Goal: Task Accomplishment & Management: Use online tool/utility

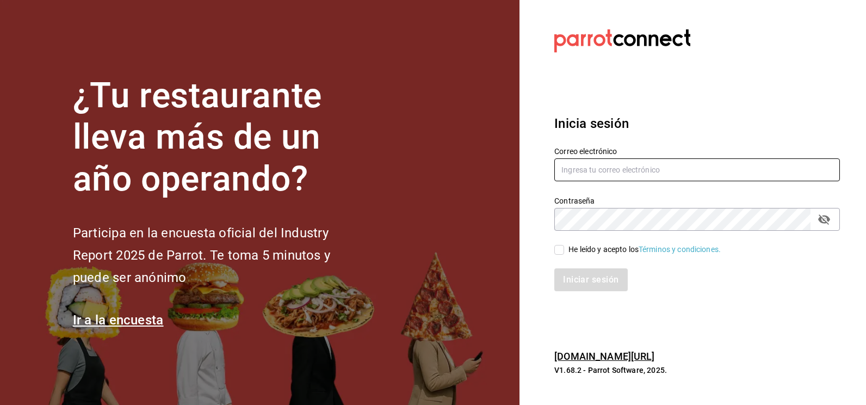
click at [586, 166] on input "text" at bounding box center [696, 169] width 285 height 23
type input "josealejandrovillazavala@gmail.com"
click at [550, 251] on div "He leído y acepto los Términos y condiciones." at bounding box center [690, 243] width 299 height 25
click at [556, 250] on input "He leído y acepto los Términos y condiciones." at bounding box center [559, 250] width 10 height 10
checkbox input "true"
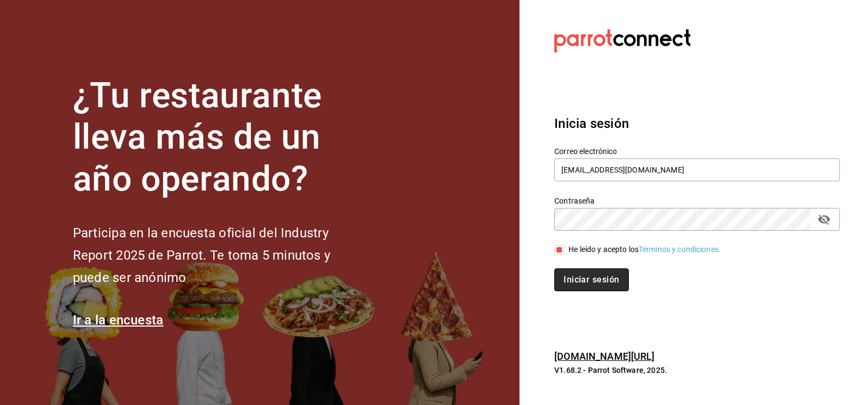
click at [569, 273] on button "Iniciar sesión" at bounding box center [591, 279] width 74 height 23
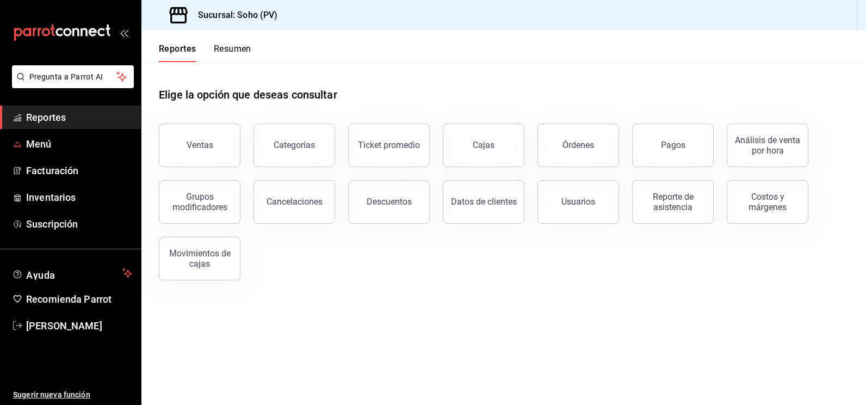
click at [201, 138] on button "Ventas" at bounding box center [200, 145] width 82 height 44
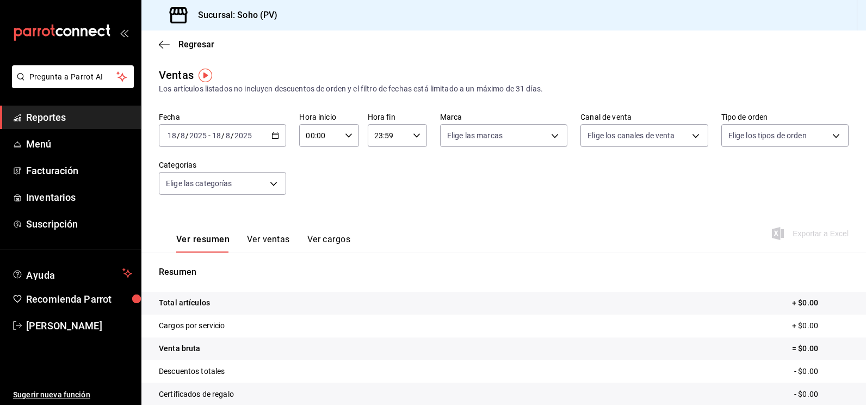
click at [64, 117] on span "Reportes" at bounding box center [79, 117] width 106 height 15
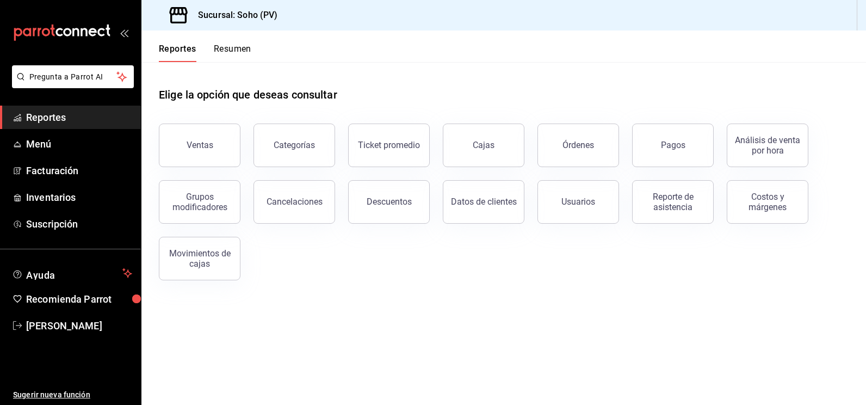
click at [575, 145] on div "Órdenes" at bounding box center [578, 145] width 32 height 10
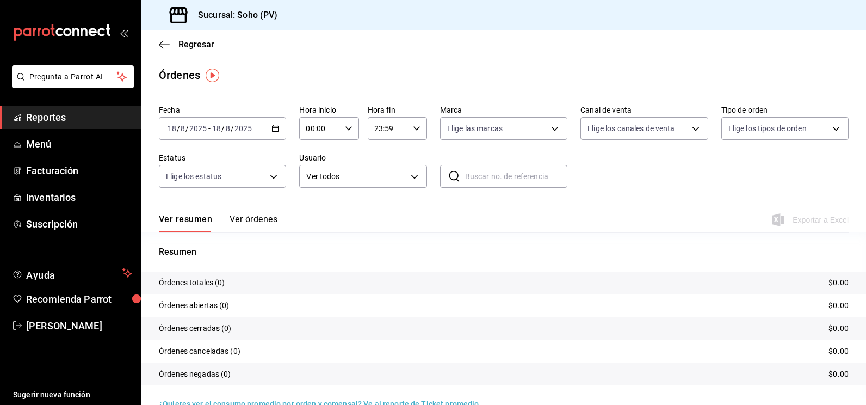
click at [264, 216] on button "Ver órdenes" at bounding box center [253, 223] width 48 height 18
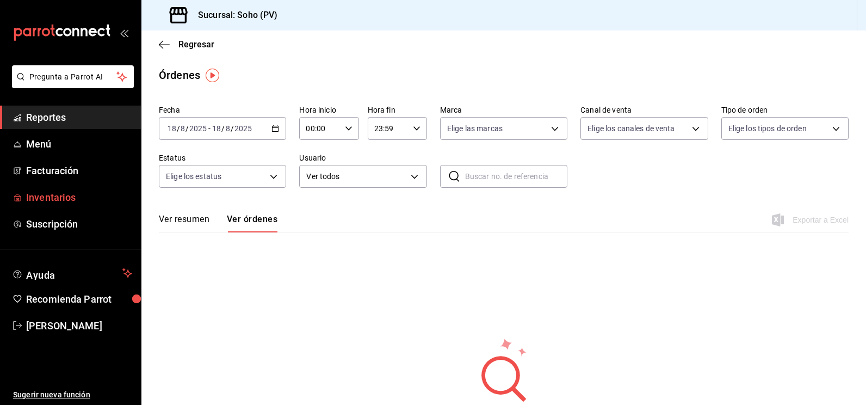
click at [89, 195] on span "Inventarios" at bounding box center [79, 197] width 106 height 15
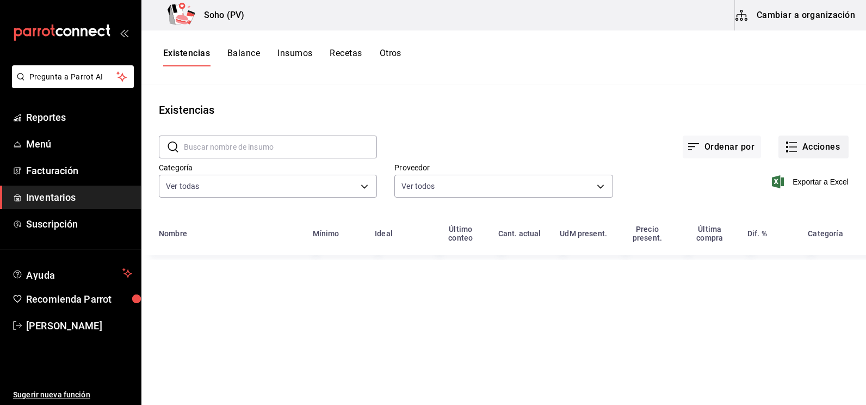
click at [807, 146] on button "Acciones" at bounding box center [813, 146] width 70 height 23
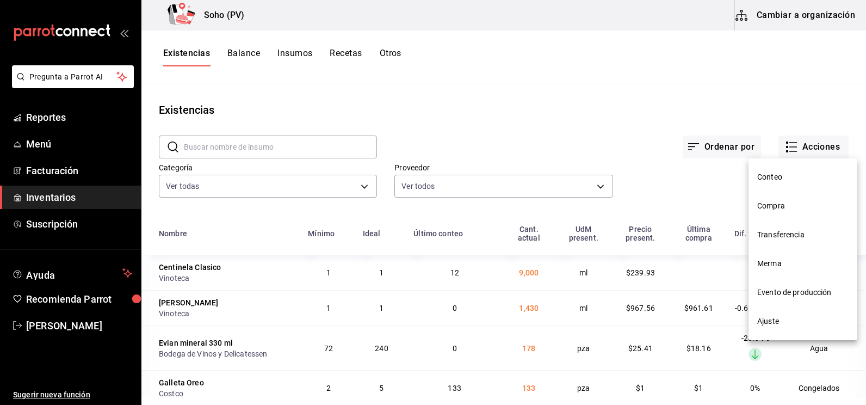
click at [633, 191] on div at bounding box center [433, 202] width 866 height 405
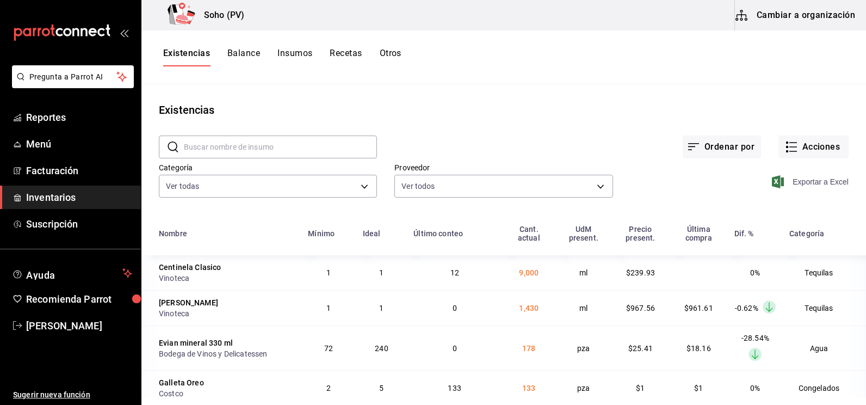
click at [805, 184] on span "Exportar a Excel" at bounding box center [811, 181] width 74 height 13
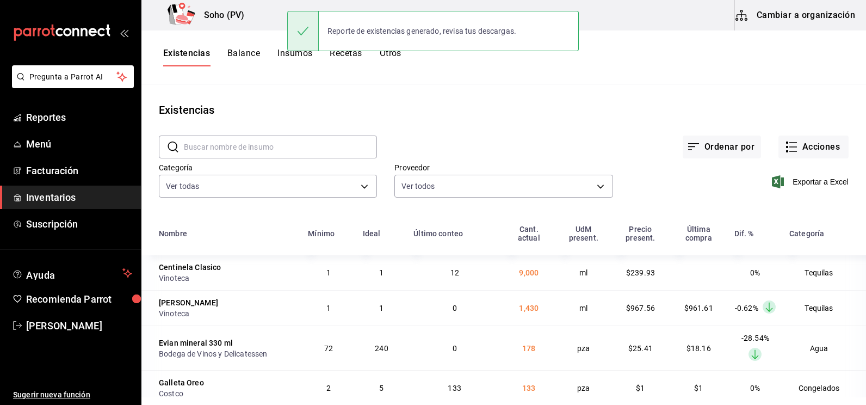
click at [490, 126] on div "Ordenar por Acciones" at bounding box center [612, 138] width 471 height 40
click at [814, 149] on button "Acciones" at bounding box center [813, 146] width 70 height 23
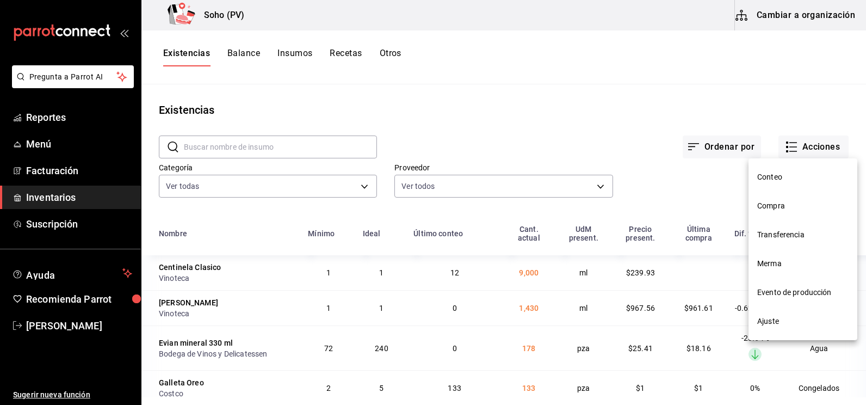
click at [779, 173] on span "Conteo" at bounding box center [802, 176] width 91 height 11
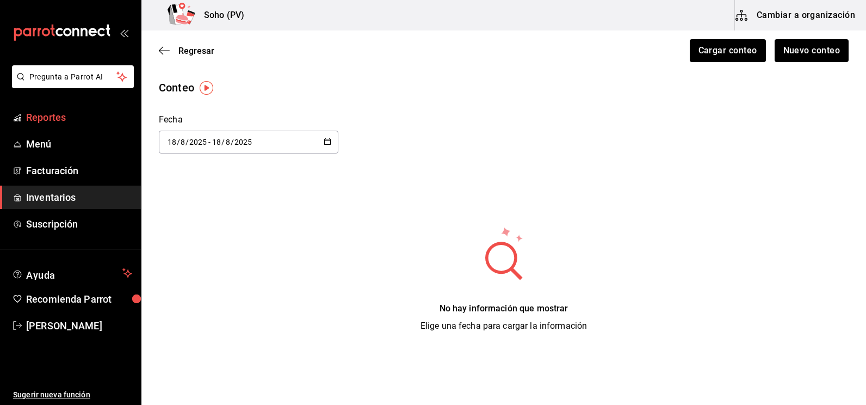
click at [110, 109] on link "Reportes" at bounding box center [70, 116] width 141 height 23
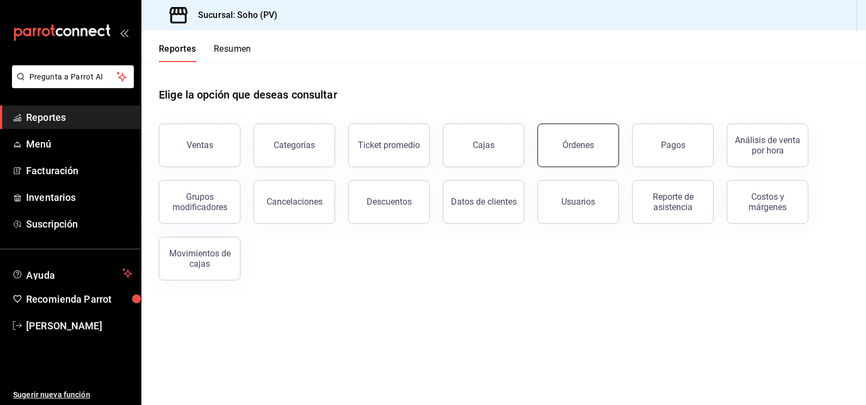
click at [566, 147] on div "Órdenes" at bounding box center [578, 145] width 32 height 10
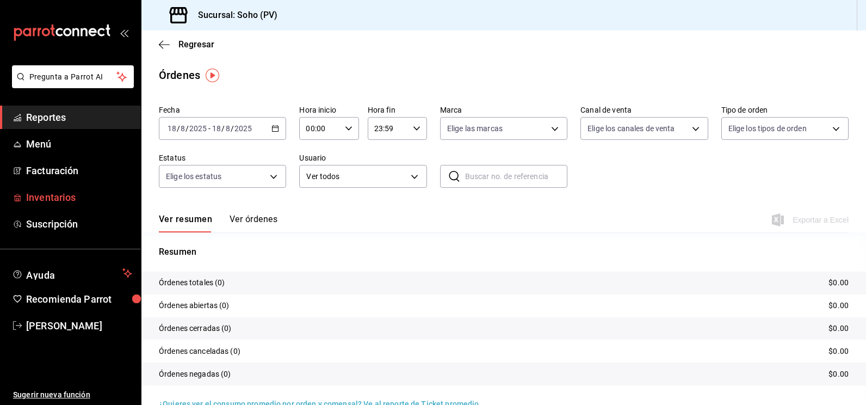
click at [82, 199] on span "Inventarios" at bounding box center [79, 197] width 106 height 15
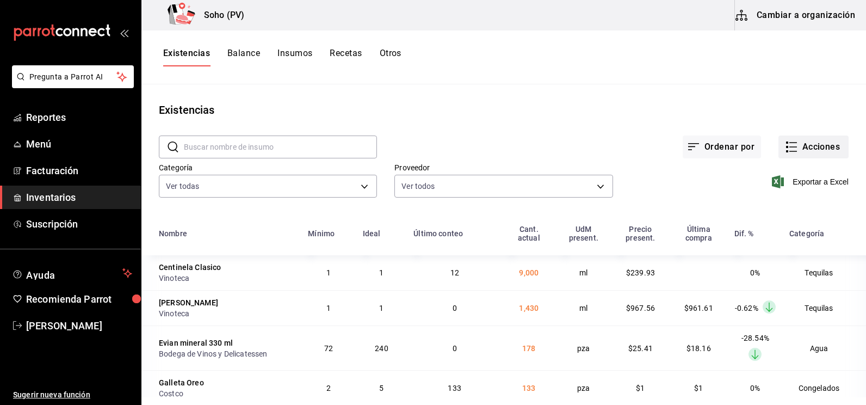
click at [793, 147] on button "Acciones" at bounding box center [813, 146] width 70 height 23
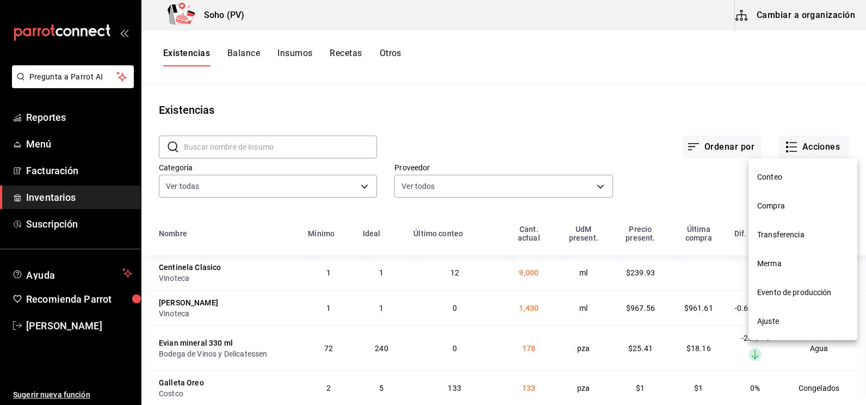
click at [762, 176] on span "Conteo" at bounding box center [802, 176] width 91 height 11
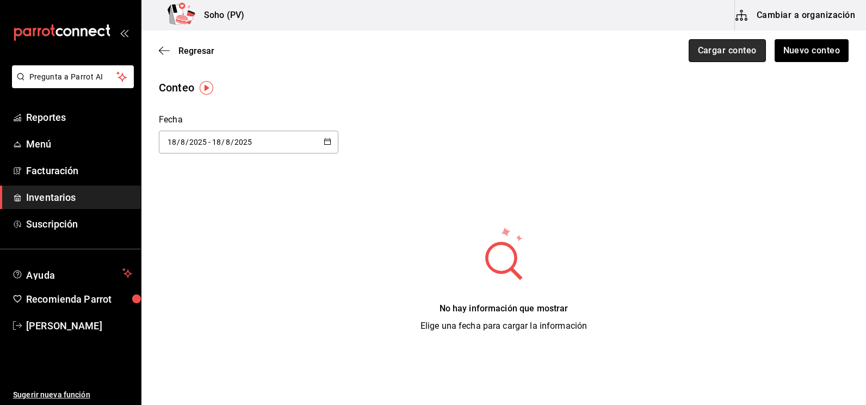
click at [739, 57] on button "Cargar conteo" at bounding box center [726, 50] width 77 height 23
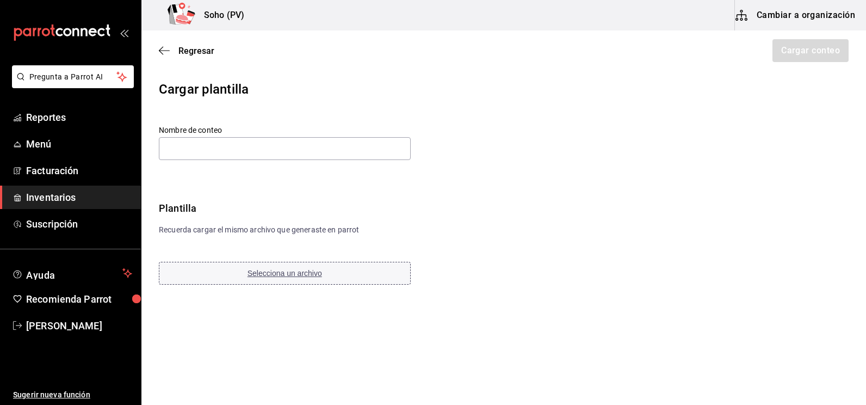
click at [322, 270] on button "Selecciona un archivo" at bounding box center [285, 273] width 252 height 23
click at [196, 136] on div "Nombre de conteo" at bounding box center [285, 143] width 252 height 36
click at [194, 140] on input "text" at bounding box center [285, 148] width 252 height 23
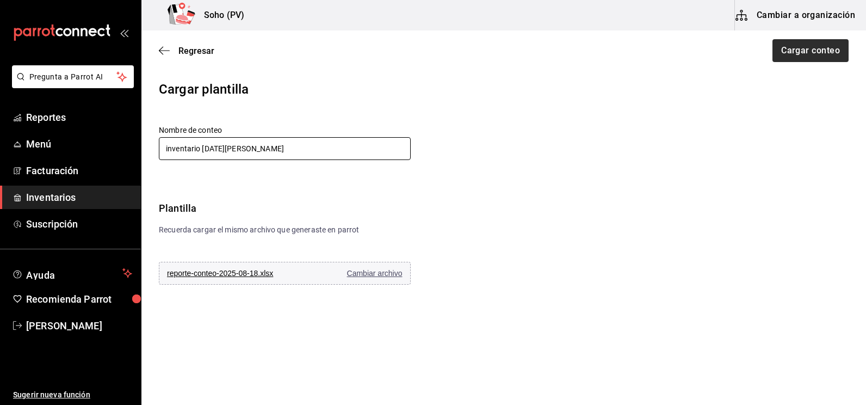
type input "inventario [DATE][PERSON_NAME]"
click at [825, 42] on button "Cargar conteo" at bounding box center [809, 50] width 77 height 23
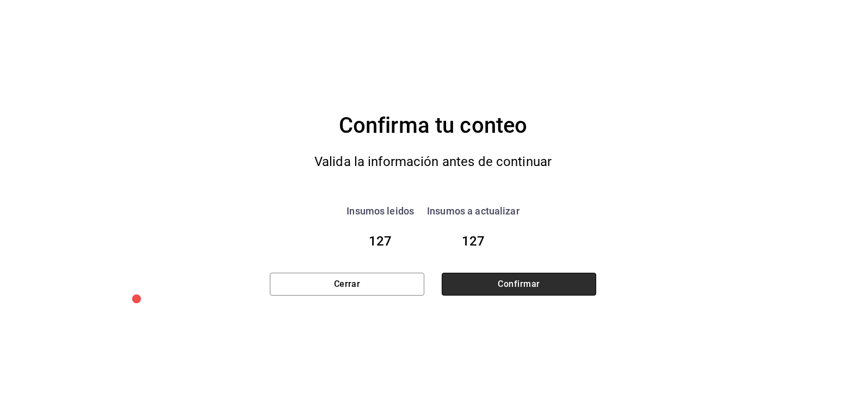
click at [502, 276] on button "Confirmar" at bounding box center [519, 283] width 154 height 23
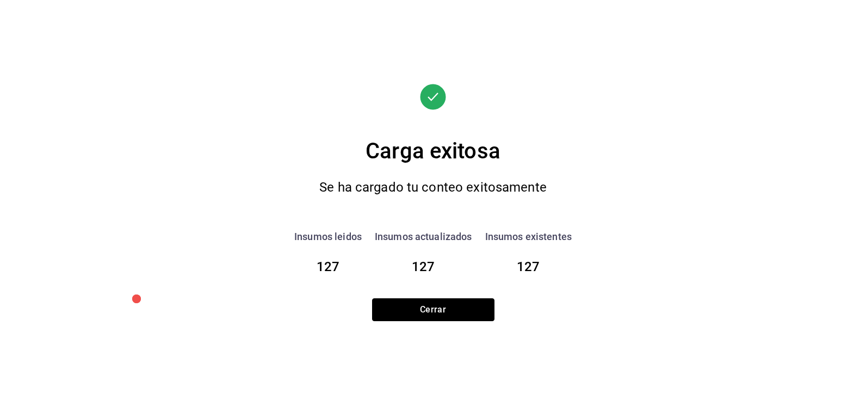
click at [464, 309] on button "Cerrar" at bounding box center [433, 309] width 122 height 23
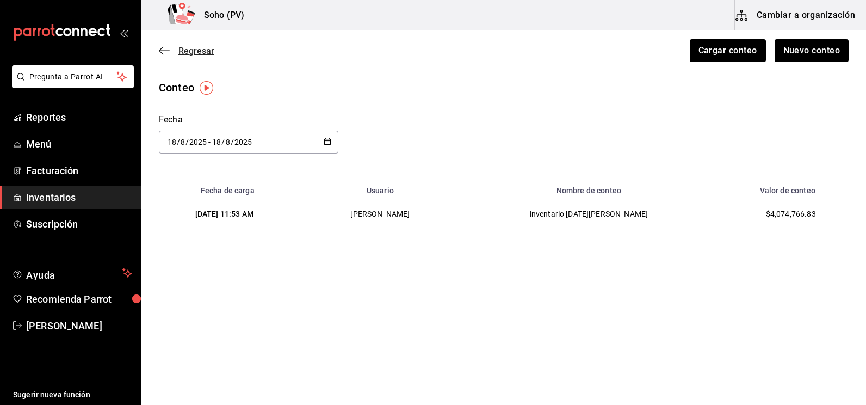
click at [203, 53] on span "Regresar" at bounding box center [196, 51] width 36 height 10
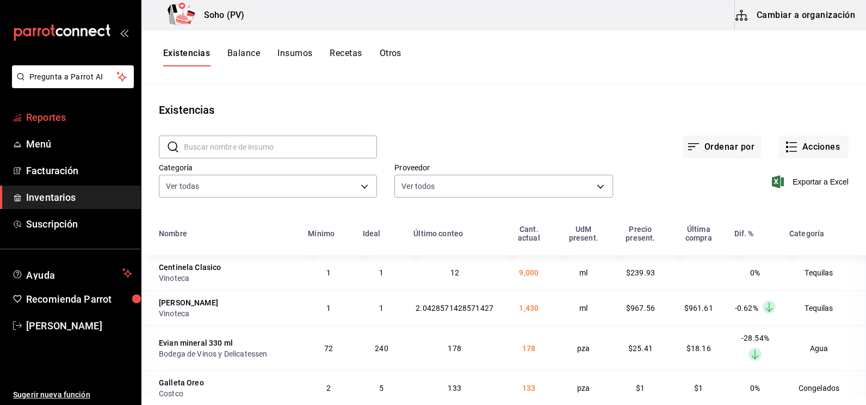
click at [43, 122] on span "Reportes" at bounding box center [79, 117] width 106 height 15
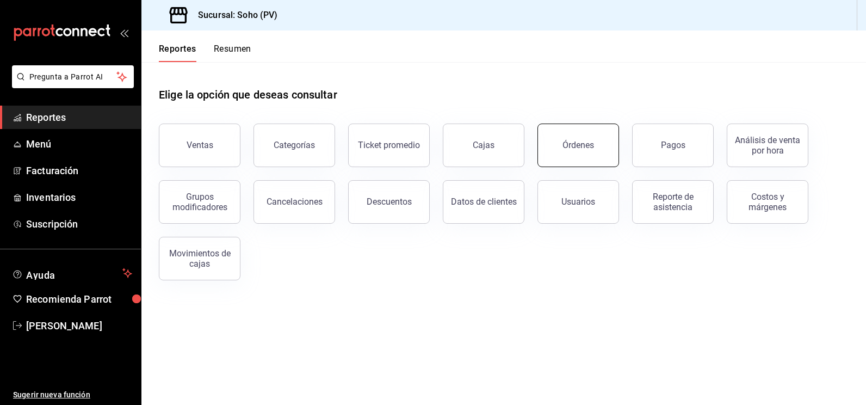
click at [563, 140] on button "Órdenes" at bounding box center [578, 145] width 82 height 44
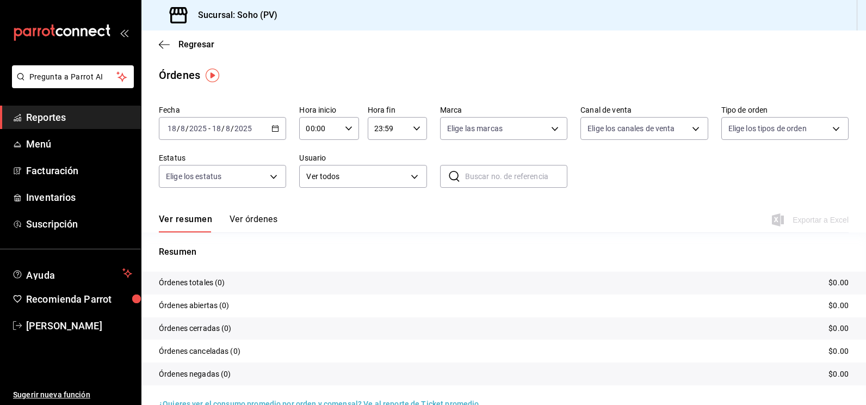
click at [266, 218] on button "Ver órdenes" at bounding box center [253, 223] width 48 height 18
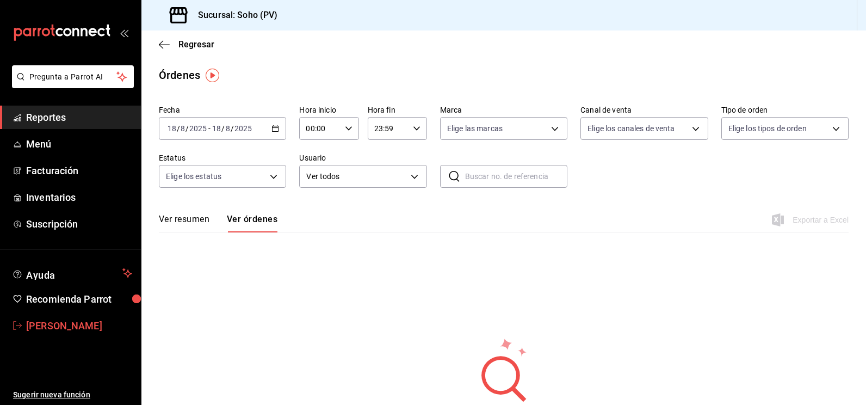
click at [100, 326] on span "[PERSON_NAME]" at bounding box center [79, 325] width 106 height 15
